Goal: Find specific page/section: Find specific page/section

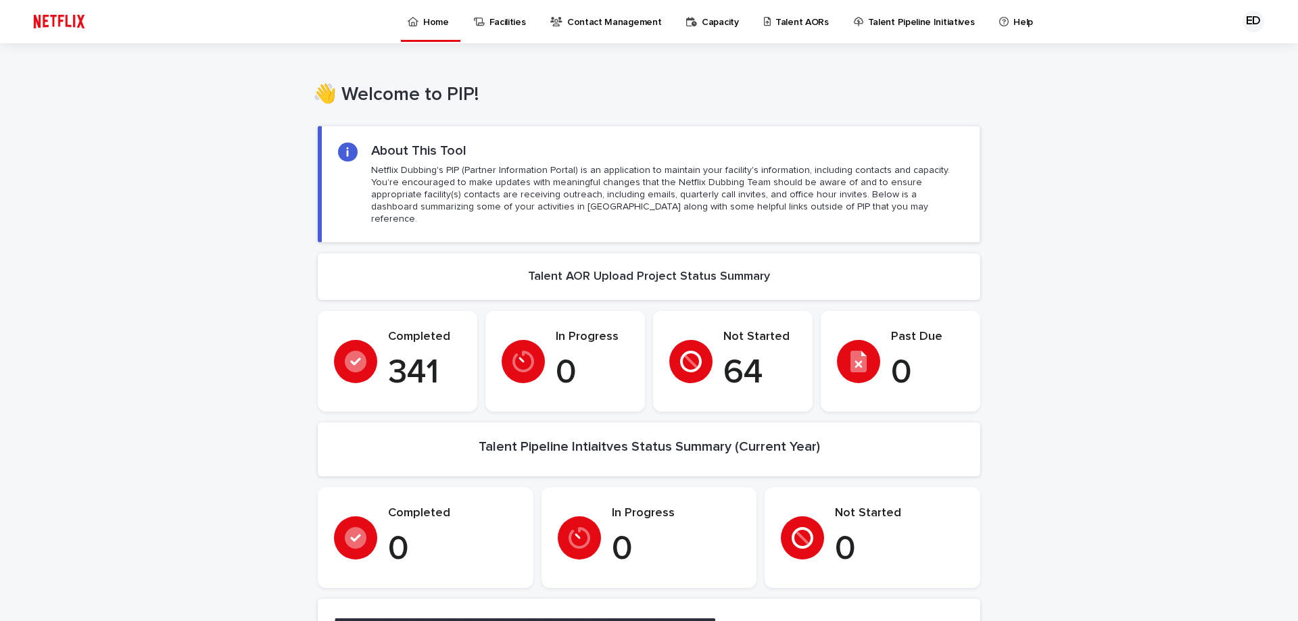
click at [785, 22] on p "Talent AORs" at bounding box center [801, 14] width 53 height 28
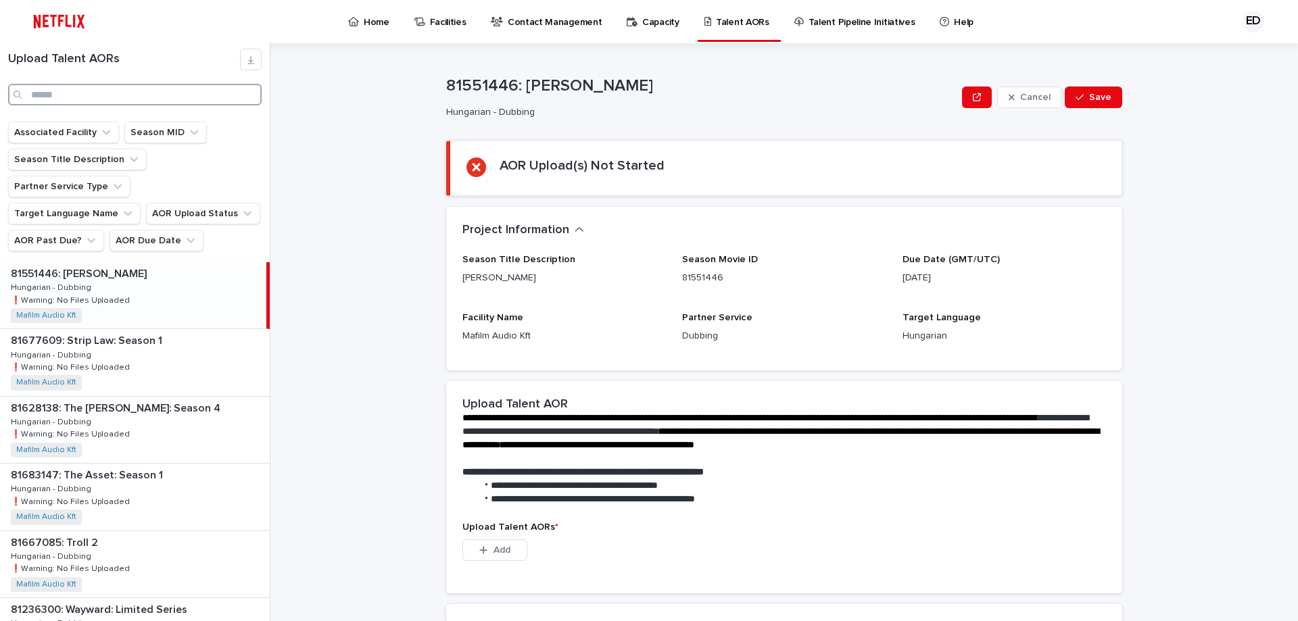
click at [112, 98] on input "Search" at bounding box center [134, 95] width 253 height 22
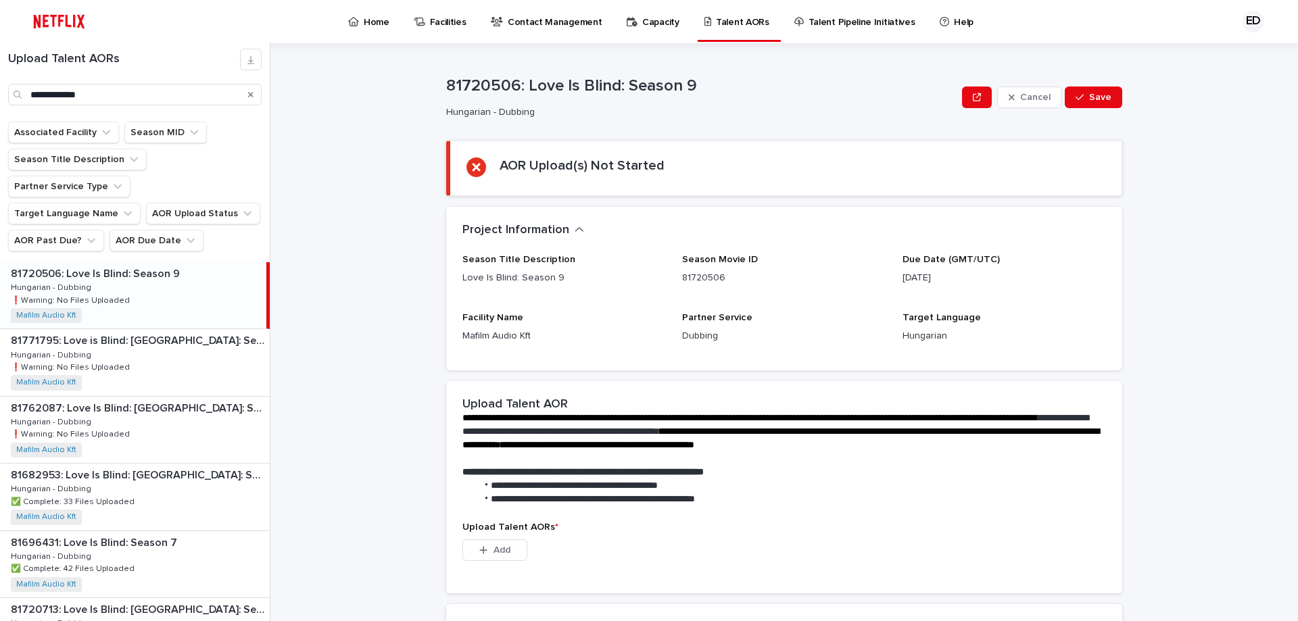
click at [122, 272] on div "81720506: Love Is Blind: Season 9 81720506: Love Is Blind: Season 9 Hungarian -…" at bounding box center [133, 295] width 266 height 66
drag, startPoint x: 108, startPoint y: 93, endPoint x: -165, endPoint y: 77, distance: 273.5
click at [0, 77] on html "**********" at bounding box center [649, 310] width 1298 height 621
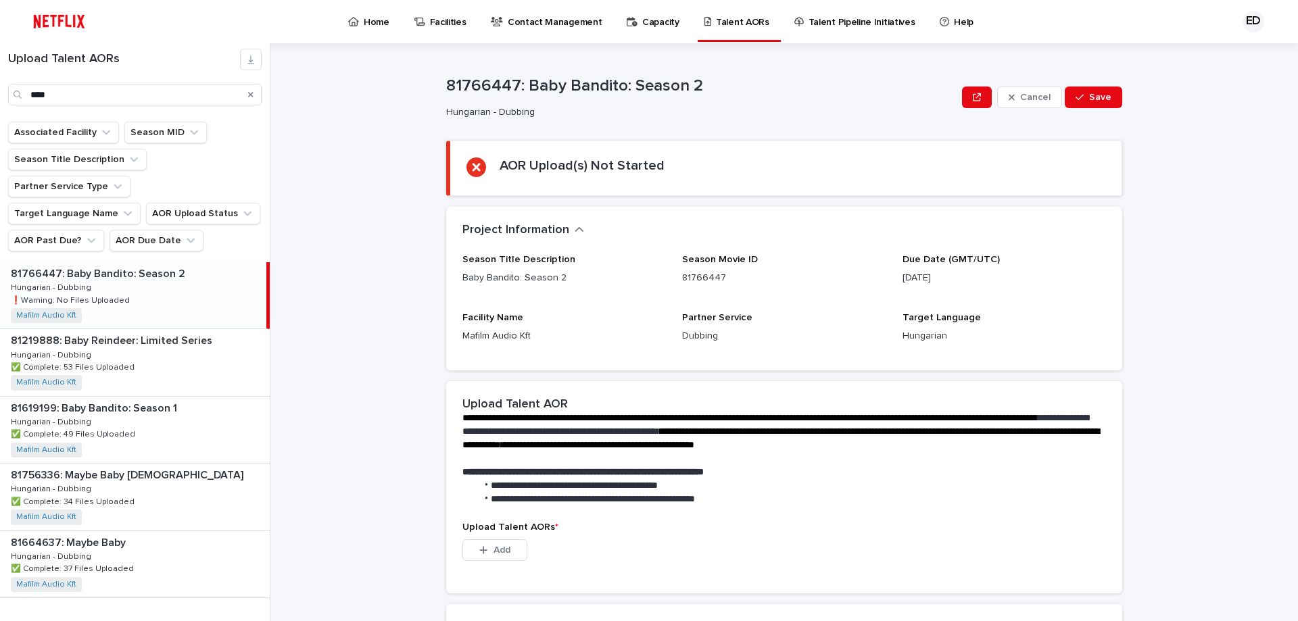
click at [179, 264] on div "81766447: Baby Bandito: Season 2 81766447: Baby Bandito: Season 2 Hungarian - D…" at bounding box center [133, 295] width 266 height 66
drag, startPoint x: -80, startPoint y: 69, endPoint x: -276, endPoint y: 30, distance: 199.9
click at [0, 30] on html "Home Facilities Contact Management Capacity Talent AORs Talent Pipeline Initiat…" at bounding box center [649, 310] width 1298 height 621
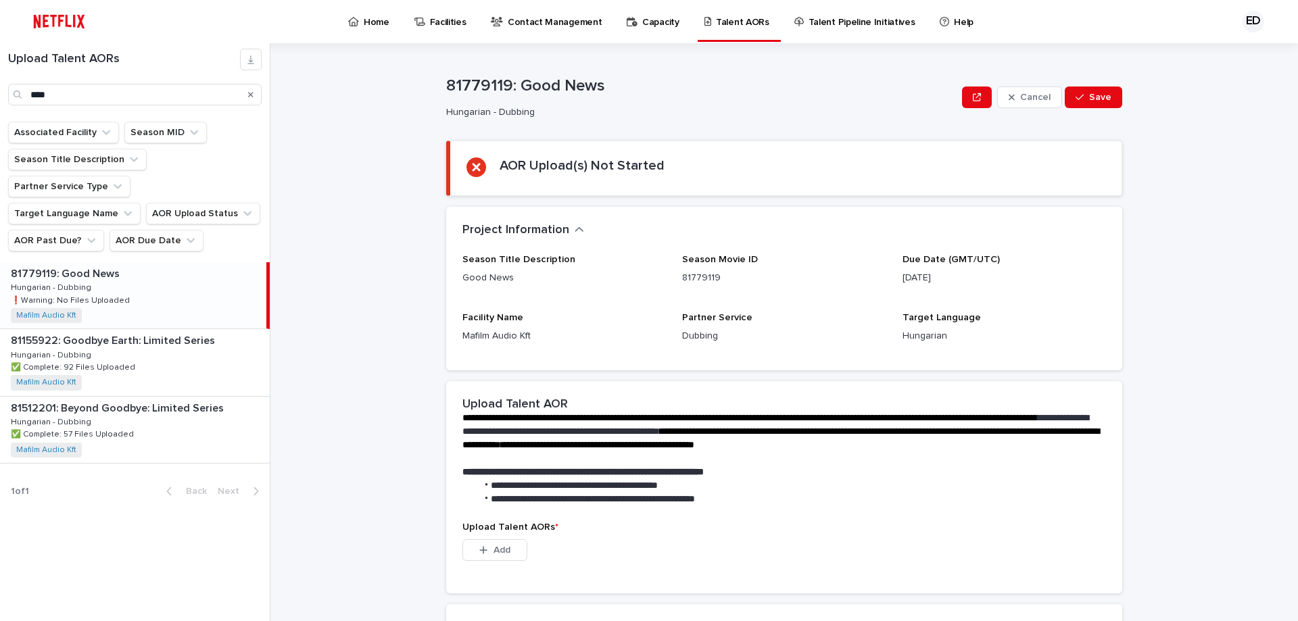
click at [143, 278] on div "81779119: Good News 81779119: Good News Hungarian - Dubbing Hungarian - Dubbing…" at bounding box center [133, 295] width 266 height 66
drag, startPoint x: 97, startPoint y: 99, endPoint x: -203, endPoint y: 77, distance: 301.5
click at [0, 77] on html "Home Facilities Contact Management Capacity Talent AORs Talent Pipeline Initiat…" at bounding box center [649, 310] width 1298 height 621
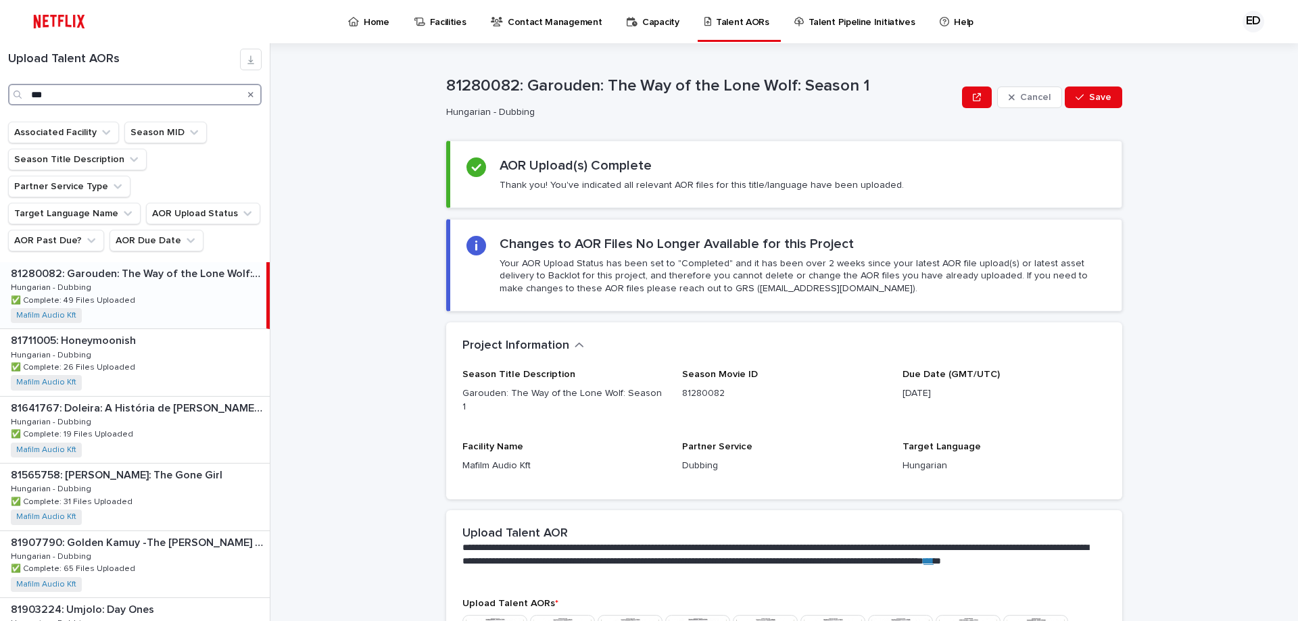
drag, startPoint x: 83, startPoint y: 93, endPoint x: -51, endPoint y: 78, distance: 134.7
click at [0, 78] on html "Home Facilities Contact Management Capacity Talent AORs Talent Pipeline Initiat…" at bounding box center [649, 310] width 1298 height 621
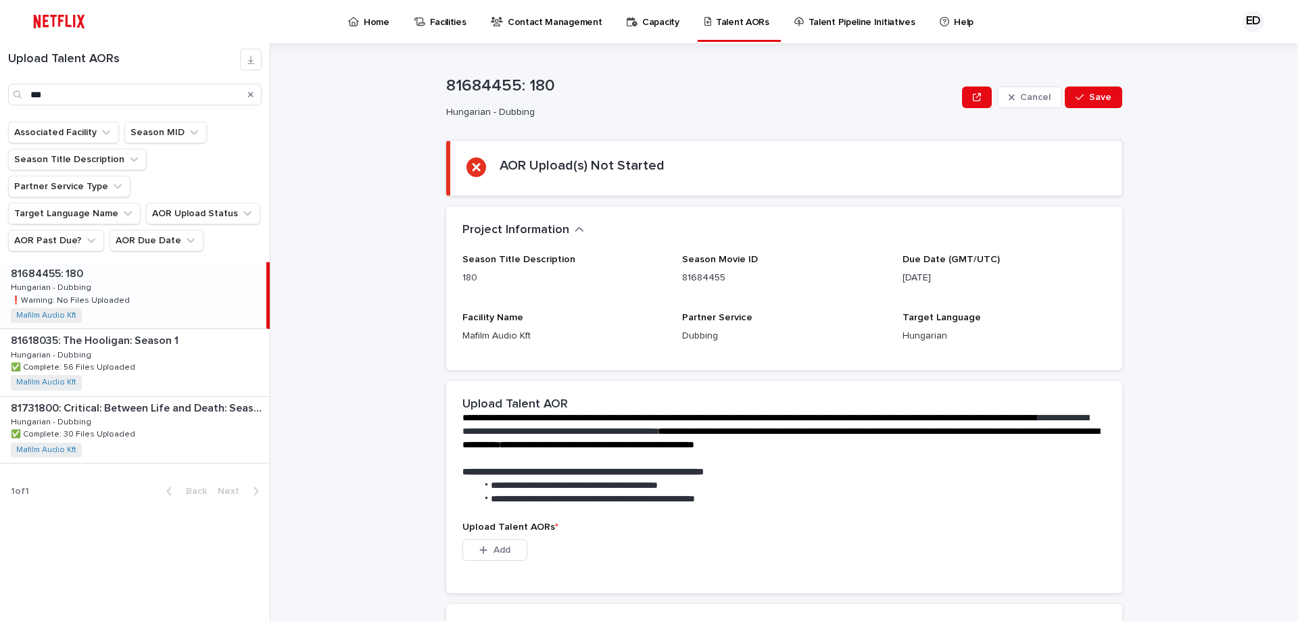
click at [112, 293] on p "❗️Warning: No Files Uploaded" at bounding box center [72, 299] width 122 height 12
drag, startPoint x: 122, startPoint y: 94, endPoint x: -264, endPoint y: 94, distance: 385.2
click at [0, 94] on html "Home Facilities Contact Management Capacity Talent AORs Talent Pipeline Initiat…" at bounding box center [649, 310] width 1298 height 621
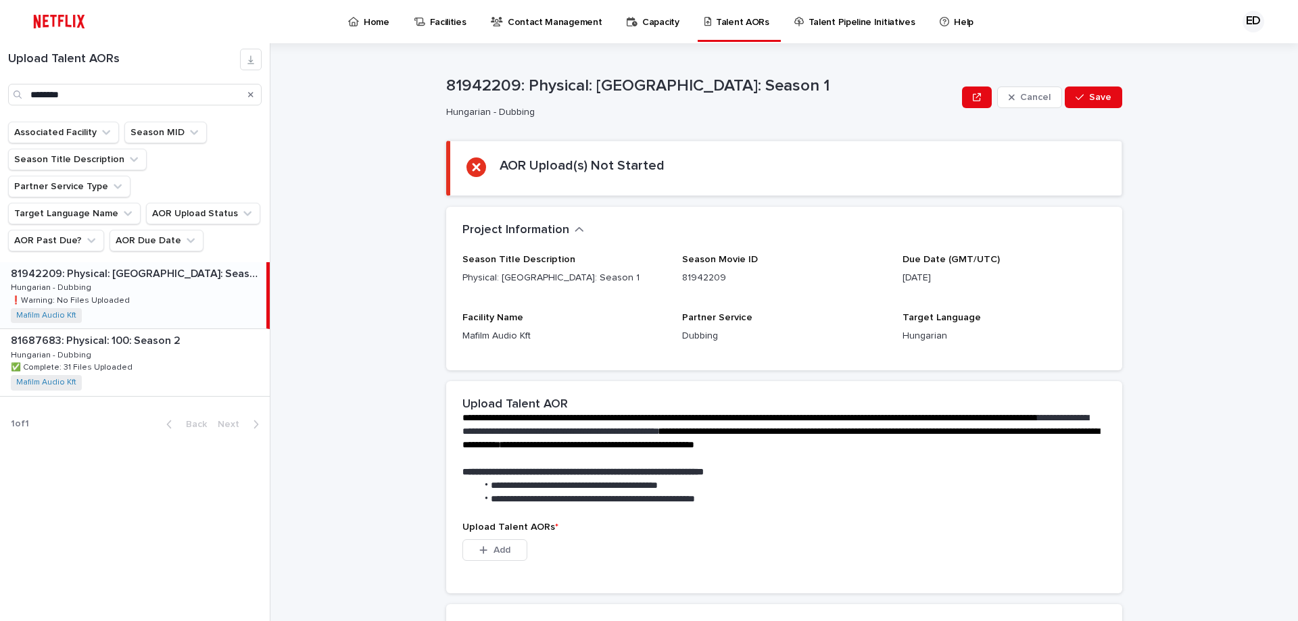
click at [180, 262] on div "81942209: Physical: [GEOGRAPHIC_DATA]: Season 1 81942209: Physical: [GEOGRAPHIC…" at bounding box center [133, 295] width 266 height 66
drag, startPoint x: -33, startPoint y: 76, endPoint x: -49, endPoint y: 76, distance: 15.5
click at [0, 76] on html "Home Facilities Contact Management Capacity Talent AORs Talent Pipeline Initiat…" at bounding box center [649, 310] width 1298 height 621
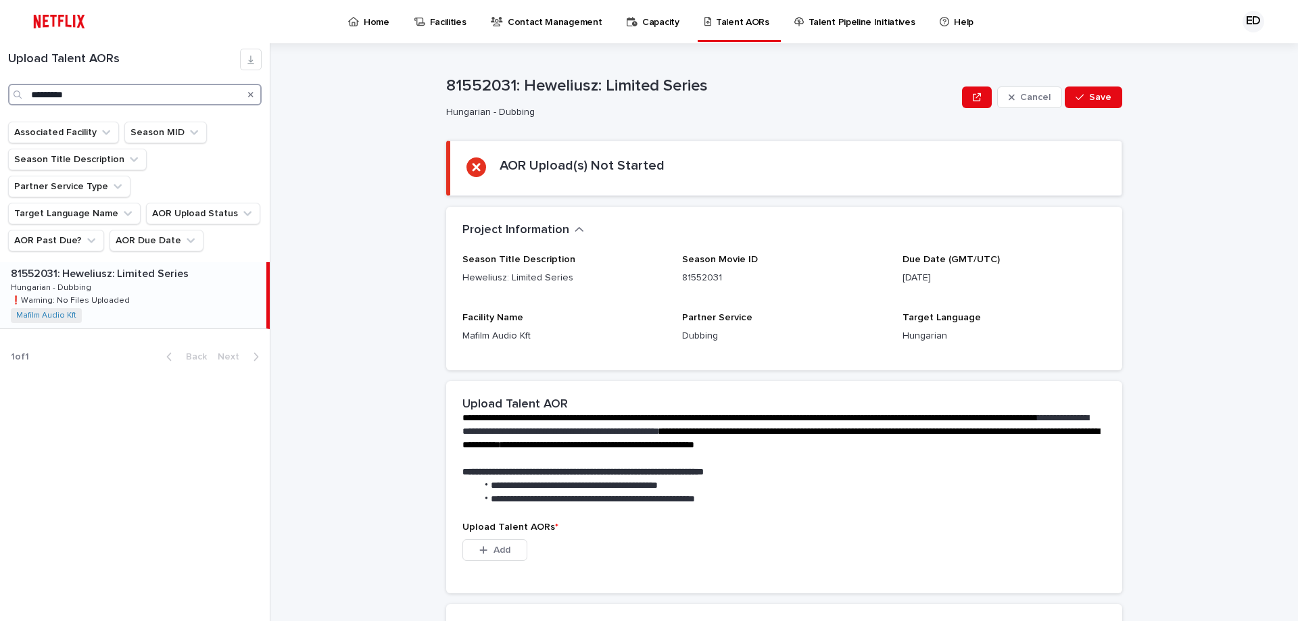
drag, startPoint x: 103, startPoint y: 99, endPoint x: -285, endPoint y: 66, distance: 388.7
click at [0, 66] on html "Home Facilities Contact Management Capacity Talent AORs Talent Pipeline Initiat…" at bounding box center [649, 310] width 1298 height 621
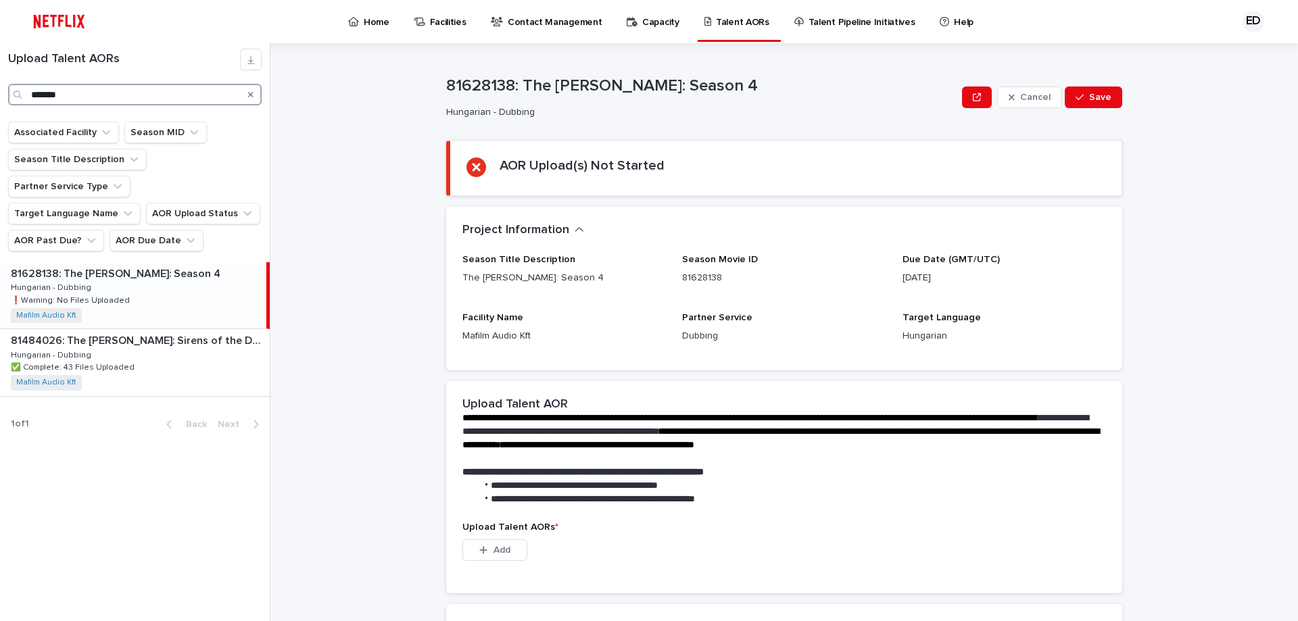
click at [143, 89] on input "*******" at bounding box center [134, 95] width 253 height 22
type input "*"
click at [216, 285] on div "81511877: [GEOGRAPHIC_DATA]: Season 4 81511877: [GEOGRAPHIC_DATA]: Season 4 Hun…" at bounding box center [133, 295] width 266 height 66
drag, startPoint x: 174, startPoint y: 97, endPoint x: -141, endPoint y: 90, distance: 314.3
click at [0, 90] on html "**********" at bounding box center [649, 310] width 1298 height 621
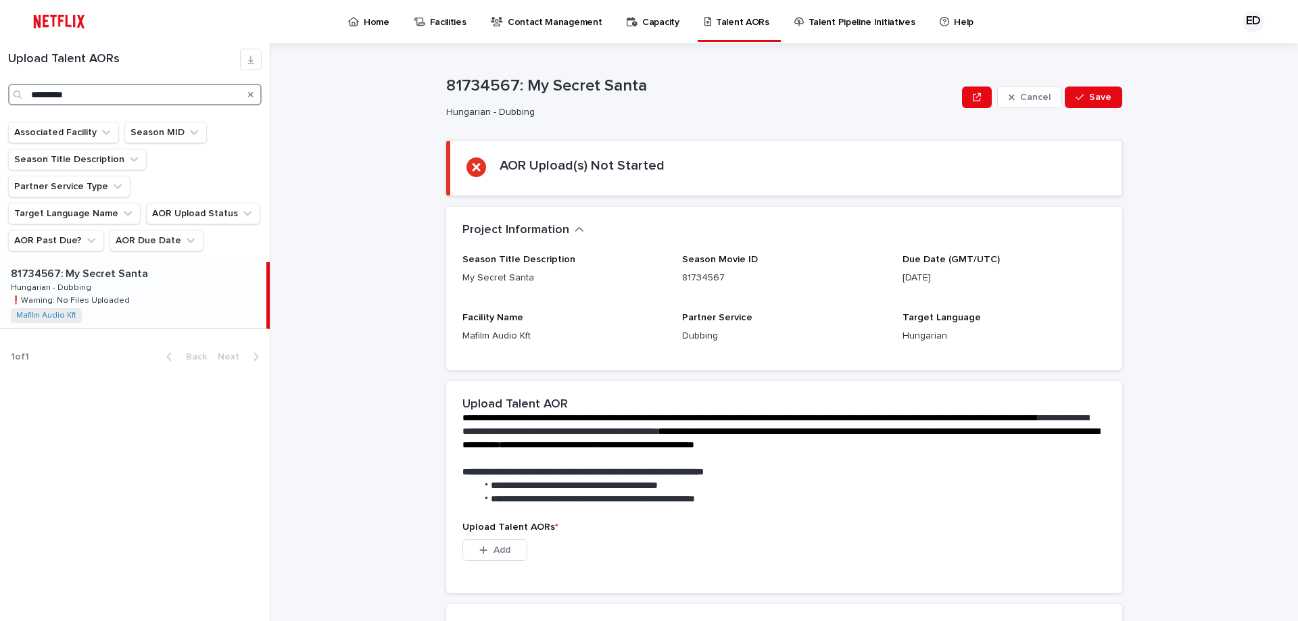
drag, startPoint x: 92, startPoint y: 89, endPoint x: -190, endPoint y: 77, distance: 282.1
click at [0, 77] on html "Home Facilities Contact Management Capacity Talent AORs Talent Pipeline Initiat…" at bounding box center [649, 310] width 1298 height 621
type input "******"
